Goal: Transaction & Acquisition: Download file/media

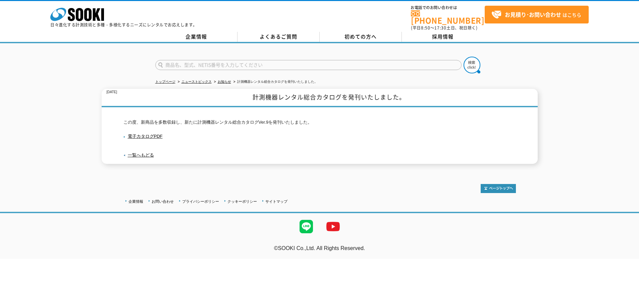
click at [141, 134] on link "電子カタログPDF" at bounding box center [142, 136] width 39 height 5
click at [222, 80] on link "お知らせ" at bounding box center [224, 82] width 13 height 4
click at [225, 80] on link "お知らせ" at bounding box center [224, 82] width 13 height 4
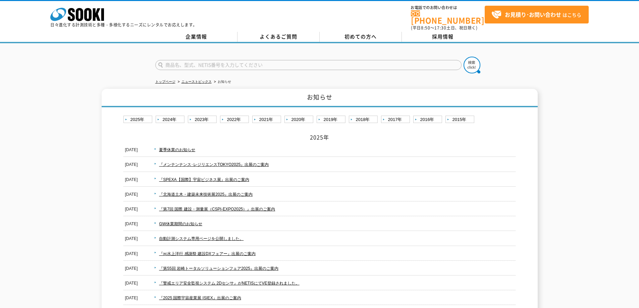
click at [270, 60] on input "text" at bounding box center [308, 65] width 306 height 10
type input "デジタルカタログ"
click at [463, 57] on button at bounding box center [471, 65] width 17 height 17
click at [285, 34] on link "よくあるご質問" at bounding box center [278, 37] width 82 height 10
click at [175, 116] on link "2024年" at bounding box center [171, 120] width 31 height 8
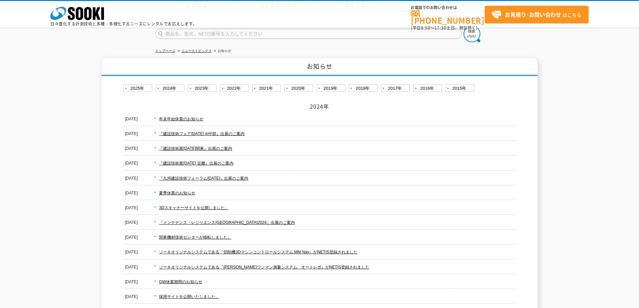
scroll to position [159, 0]
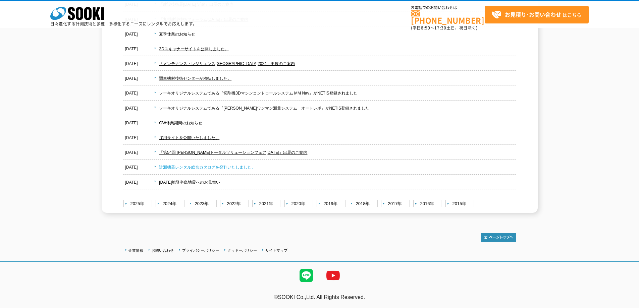
click at [214, 165] on link "計測機器レンタル総合カタログを発刊いたしました。" at bounding box center [207, 167] width 97 height 5
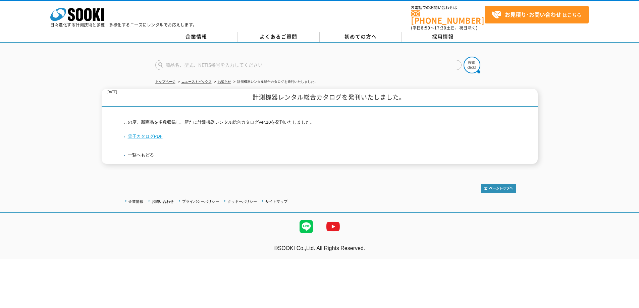
click at [147, 134] on link "電子カタログPDF" at bounding box center [142, 136] width 39 height 5
